Goal: Check status

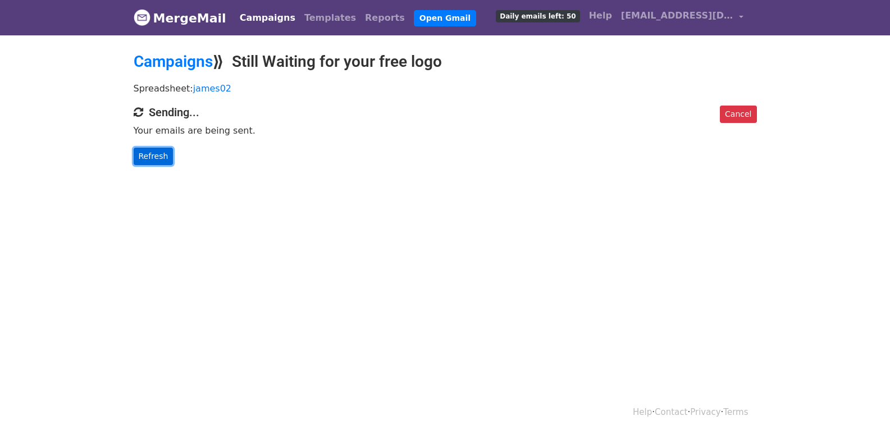
click at [142, 156] on link "Refresh" at bounding box center [154, 156] width 40 height 17
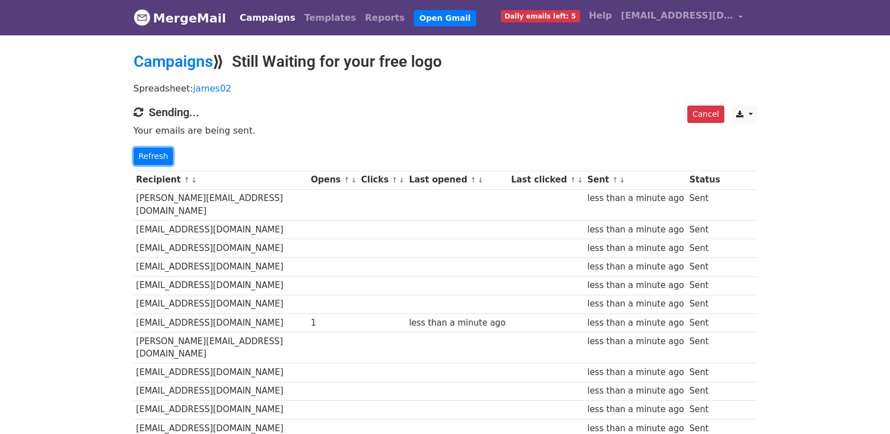
click at [142, 156] on link "Refresh" at bounding box center [154, 156] width 40 height 17
